Goal: Use online tool/utility: Use online tool/utility

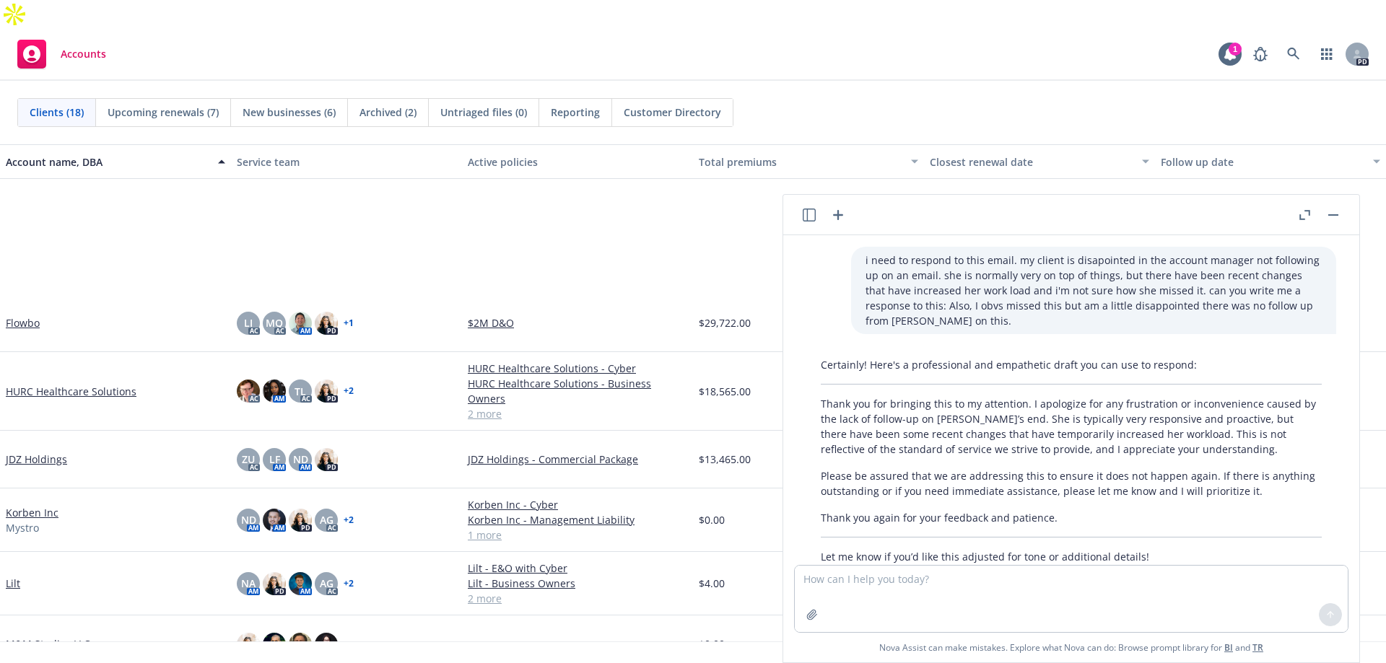
scroll to position [1025, 0]
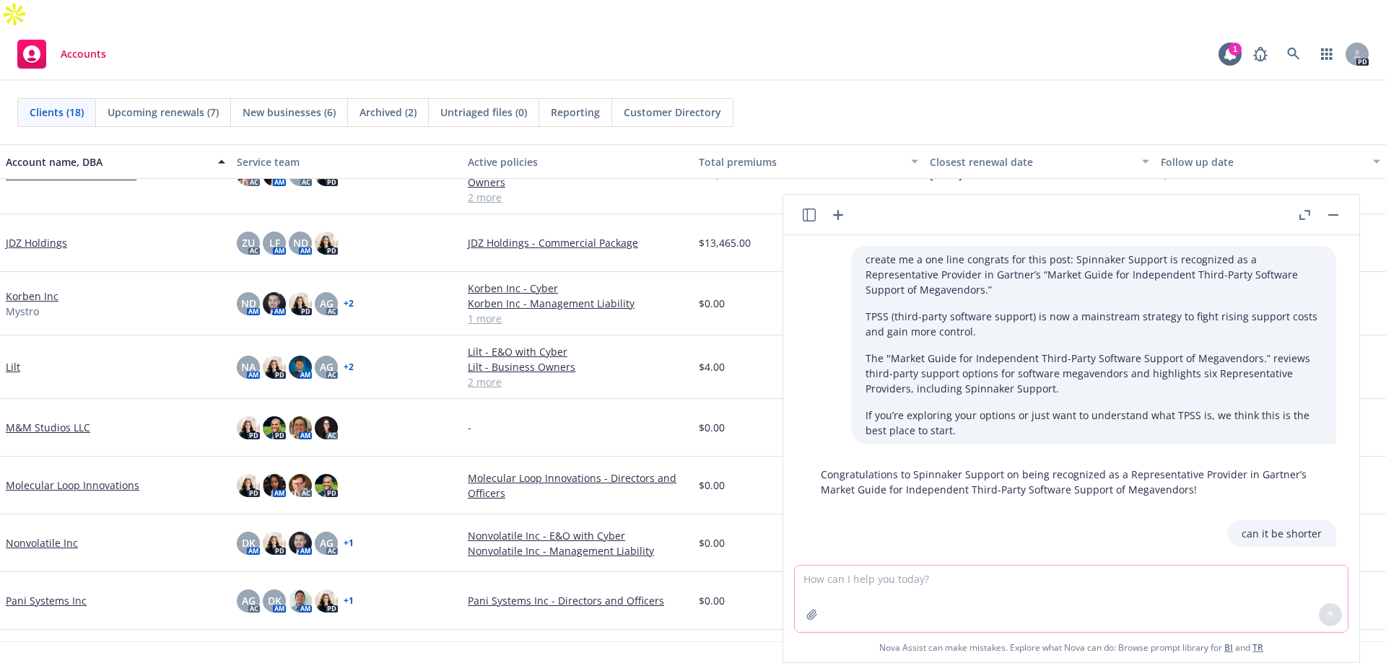
click at [825, 594] on textarea at bounding box center [1071, 599] width 553 height 66
paste textarea "[URL][DOMAIN_NAME]"
type textarea "write me a sentence about this: [URL][DOMAIN_NAME]"
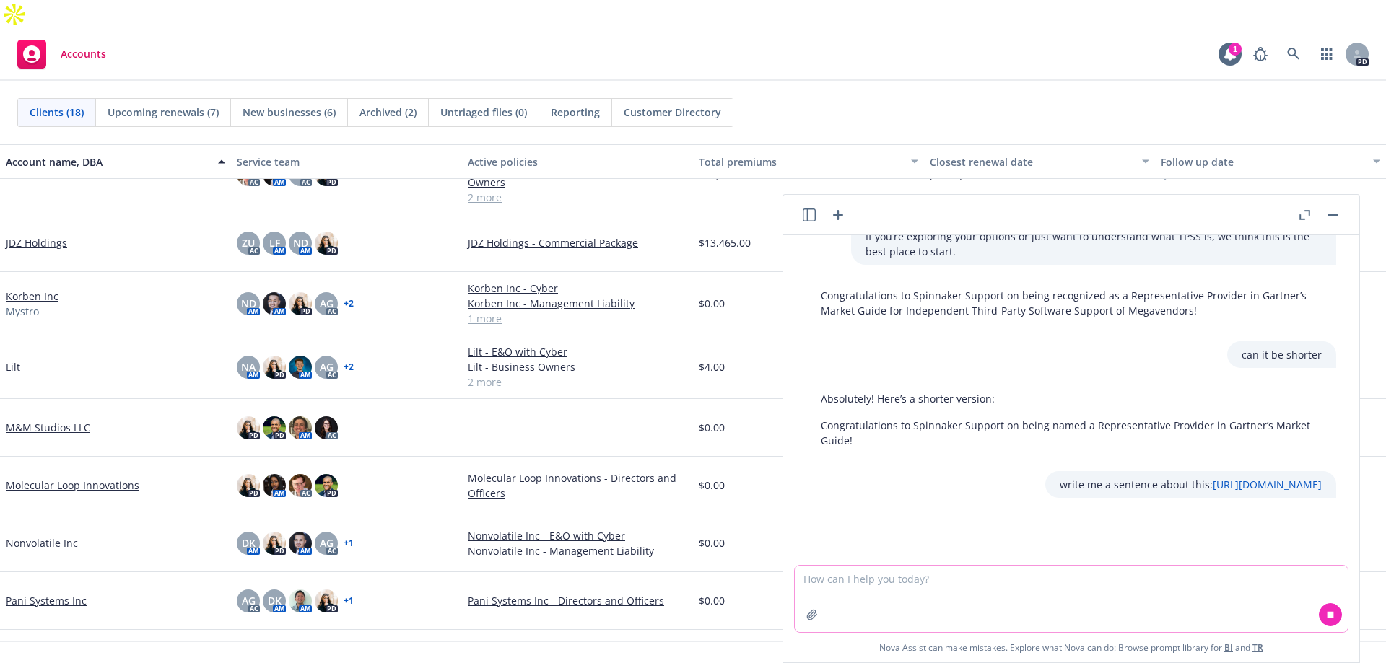
scroll to position [1208, 0]
click at [832, 587] on textarea at bounding box center [1071, 599] width 553 height 66
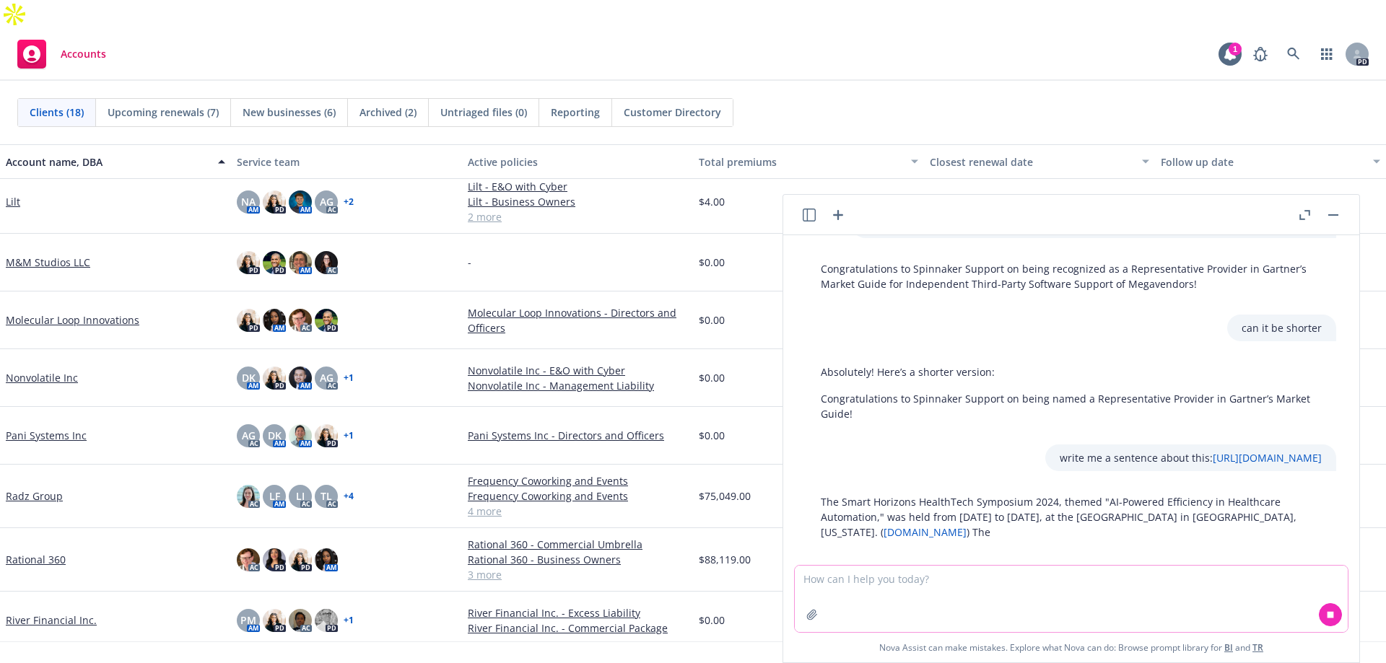
scroll to position [1242, 0]
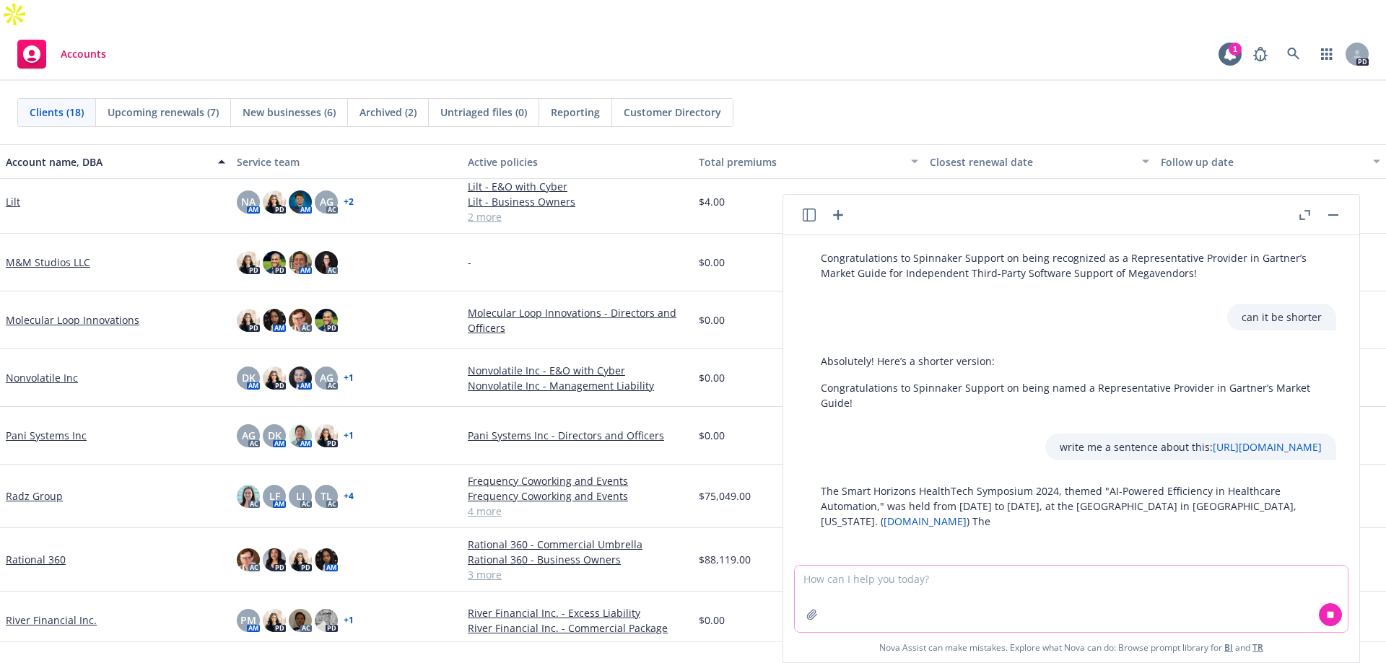
click at [918, 588] on textarea at bounding box center [1071, 599] width 553 height 66
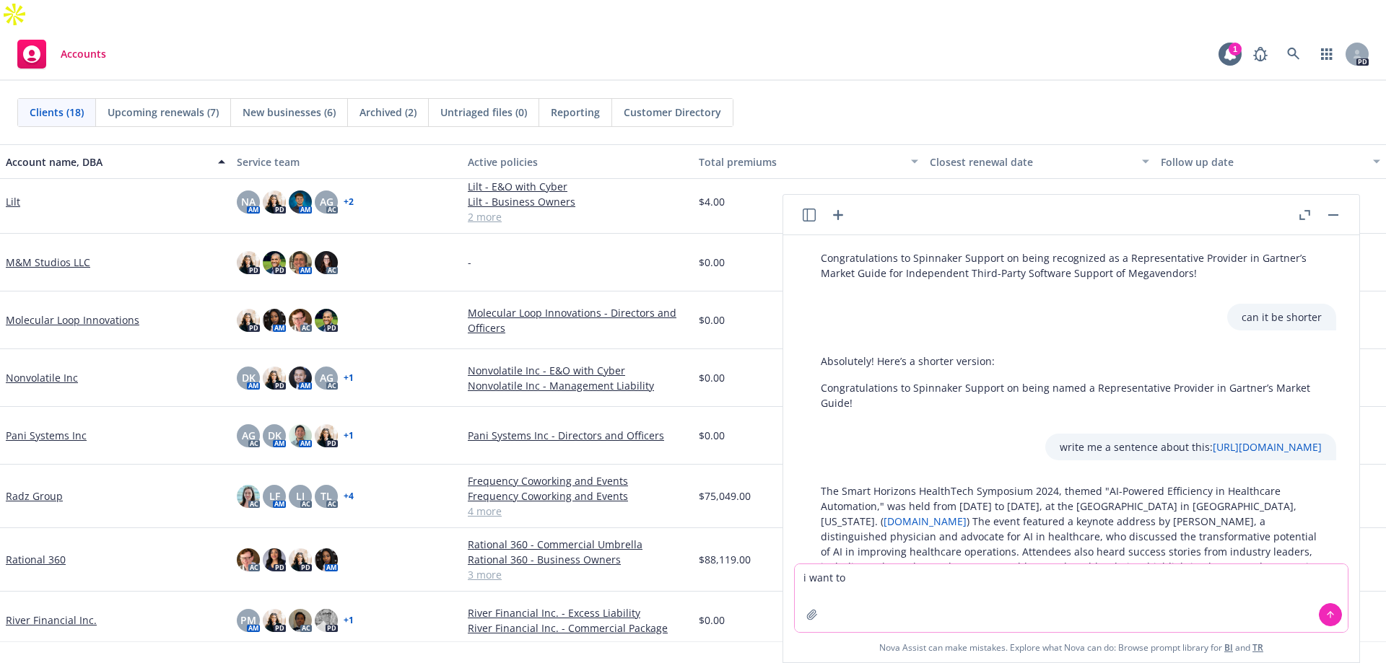
scroll to position [1319, 0]
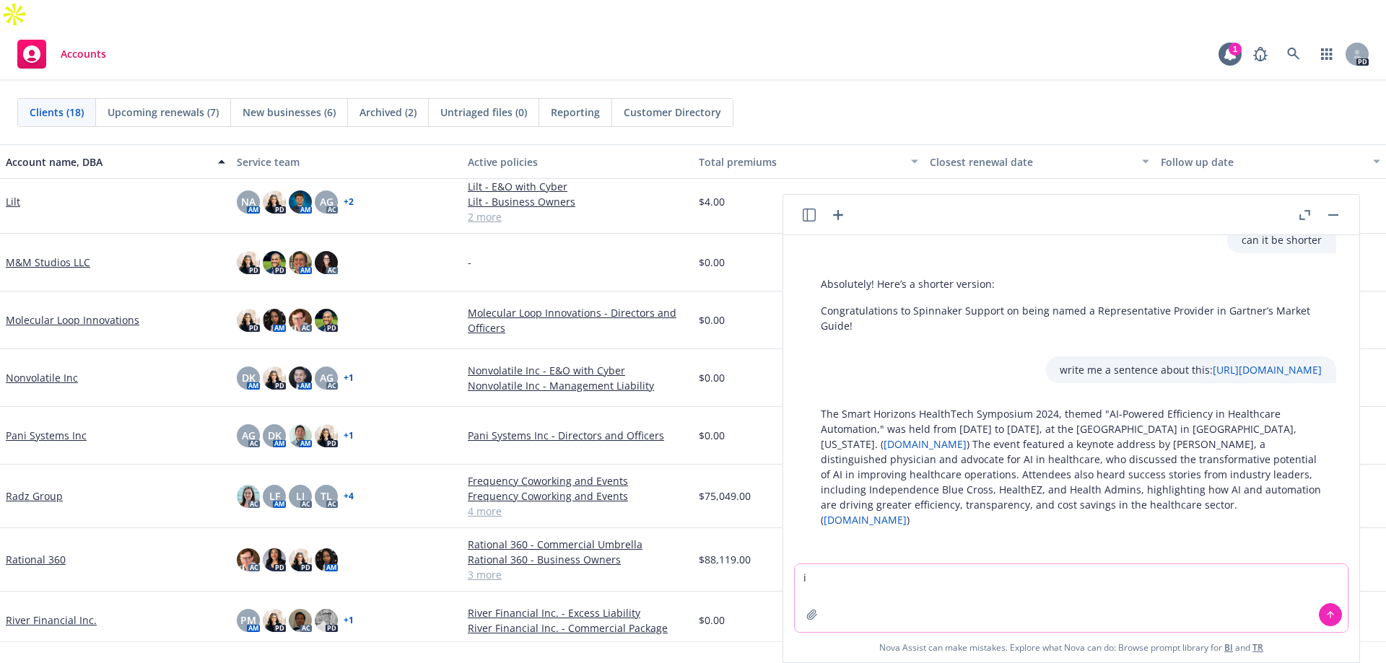
type textarea "i"
